Goal: Check status: Check status

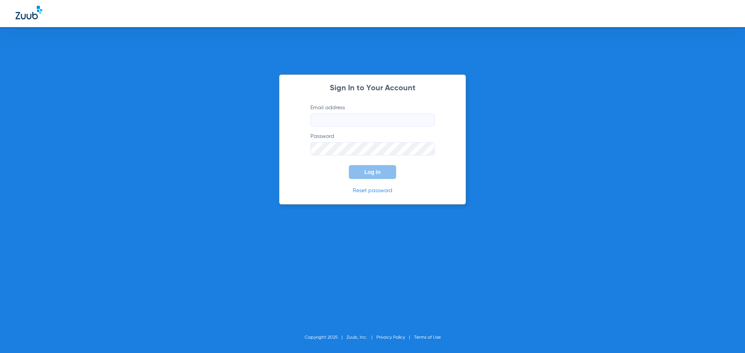
drag, startPoint x: 346, startPoint y: 109, endPoint x: 342, endPoint y: 115, distance: 7.5
click at [344, 111] on label "Email address" at bounding box center [372, 115] width 124 height 23
click at [344, 114] on input "Email address" at bounding box center [372, 120] width 124 height 13
click at [340, 118] on input "Email address" at bounding box center [372, 120] width 124 height 13
type input "[EMAIL_ADDRESS][DOMAIN_NAME]"
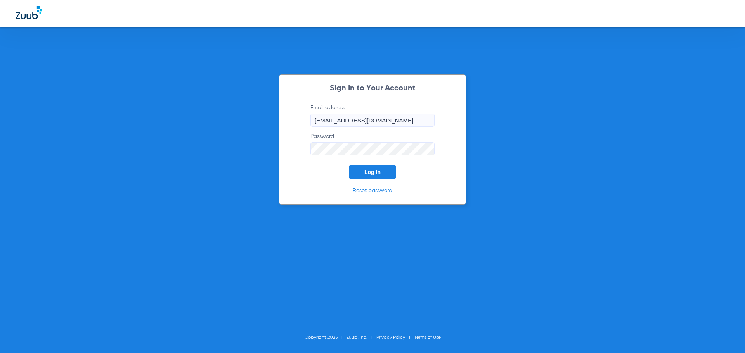
click at [349, 165] on button "Log In" at bounding box center [372, 172] width 47 height 14
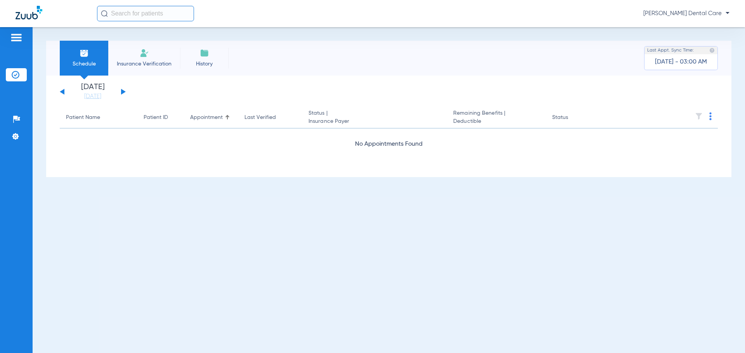
click at [121, 90] on button at bounding box center [123, 92] width 5 height 6
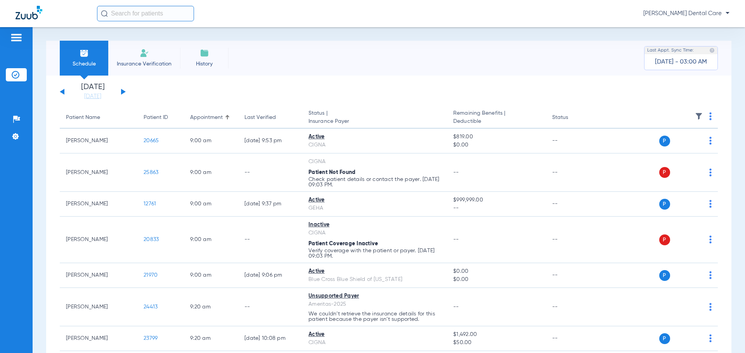
click at [121, 92] on button at bounding box center [123, 92] width 5 height 6
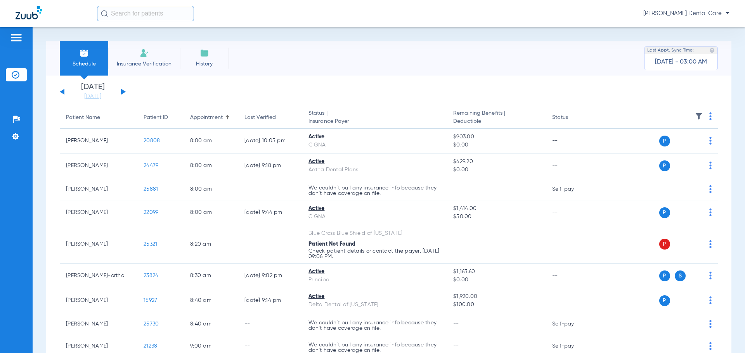
click at [62, 91] on div "[DATE] [DATE] [DATE] [DATE] [DATE] [DATE] [DATE] [DATE] [DATE] [DATE] [DATE] [D…" at bounding box center [93, 91] width 66 height 17
click at [63, 93] on button at bounding box center [62, 92] width 5 height 6
